Goal: Information Seeking & Learning: Check status

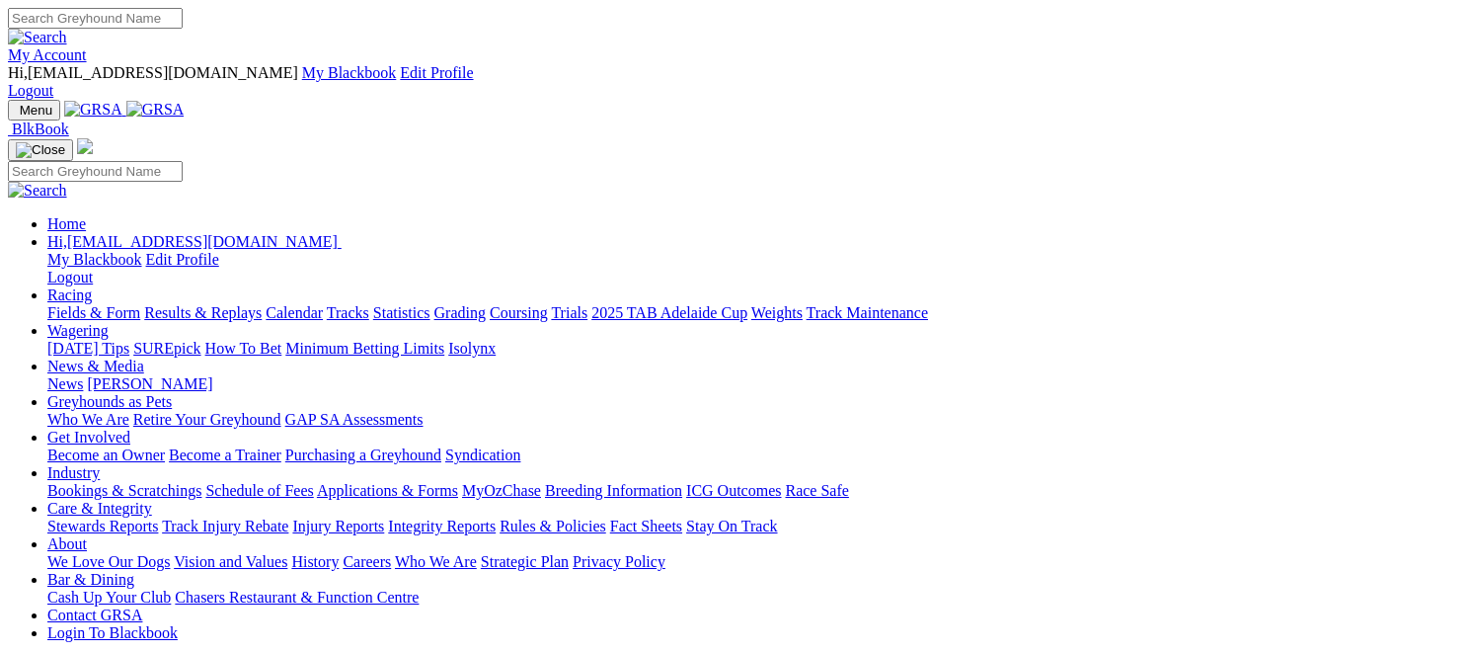
click at [92, 286] on link "Racing" at bounding box center [69, 294] width 44 height 17
drag, startPoint x: 0, startPoint y: 0, endPoint x: 336, endPoint y: 71, distance: 343.2
click at [92, 286] on link "Racing" at bounding box center [69, 294] width 44 height 17
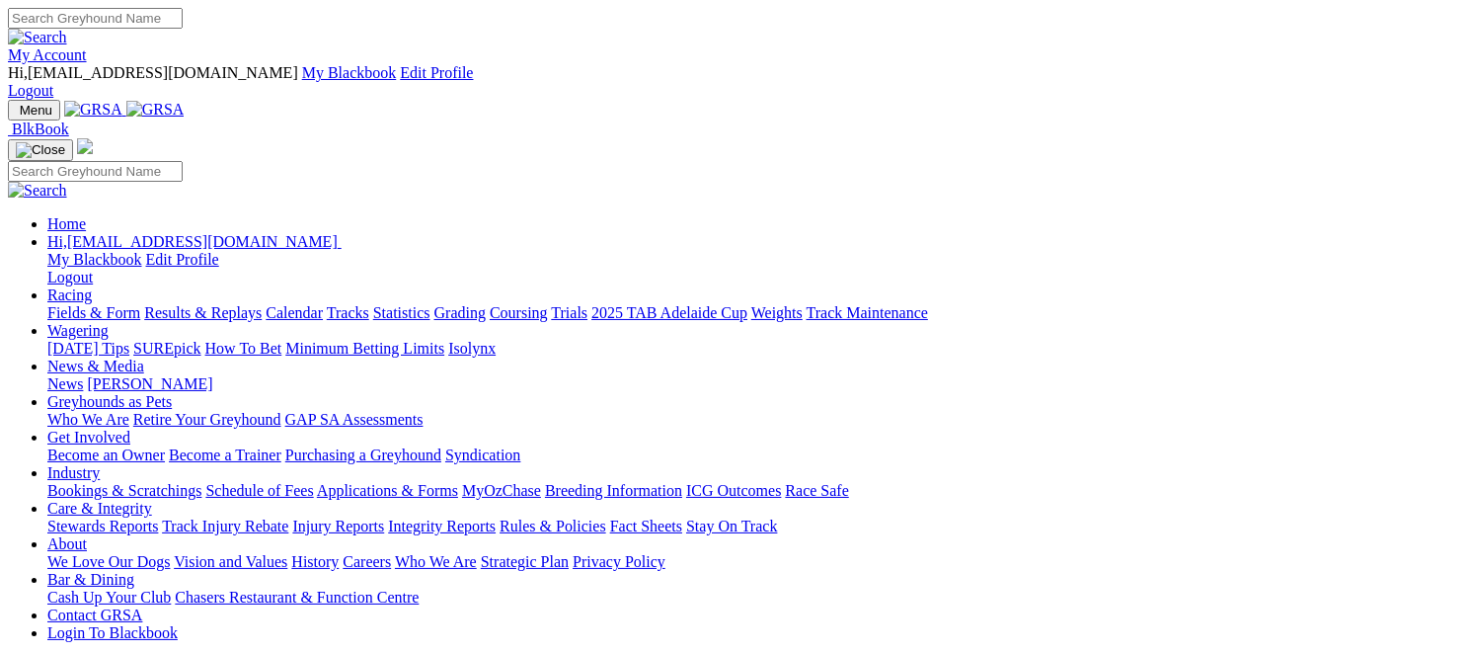
click at [92, 286] on link "Racing" at bounding box center [69, 294] width 44 height 17
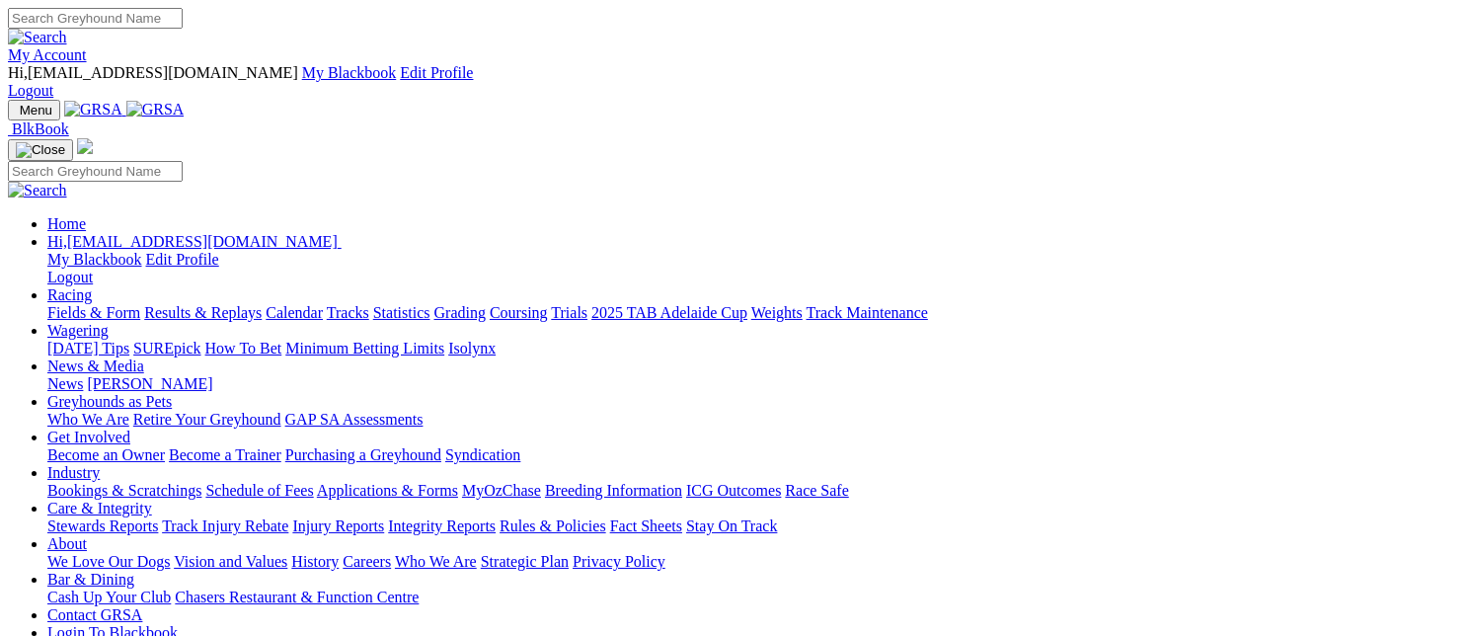
click at [262, 304] on link "Results & Replays" at bounding box center [203, 312] width 118 height 17
